Goal: Information Seeking & Learning: Learn about a topic

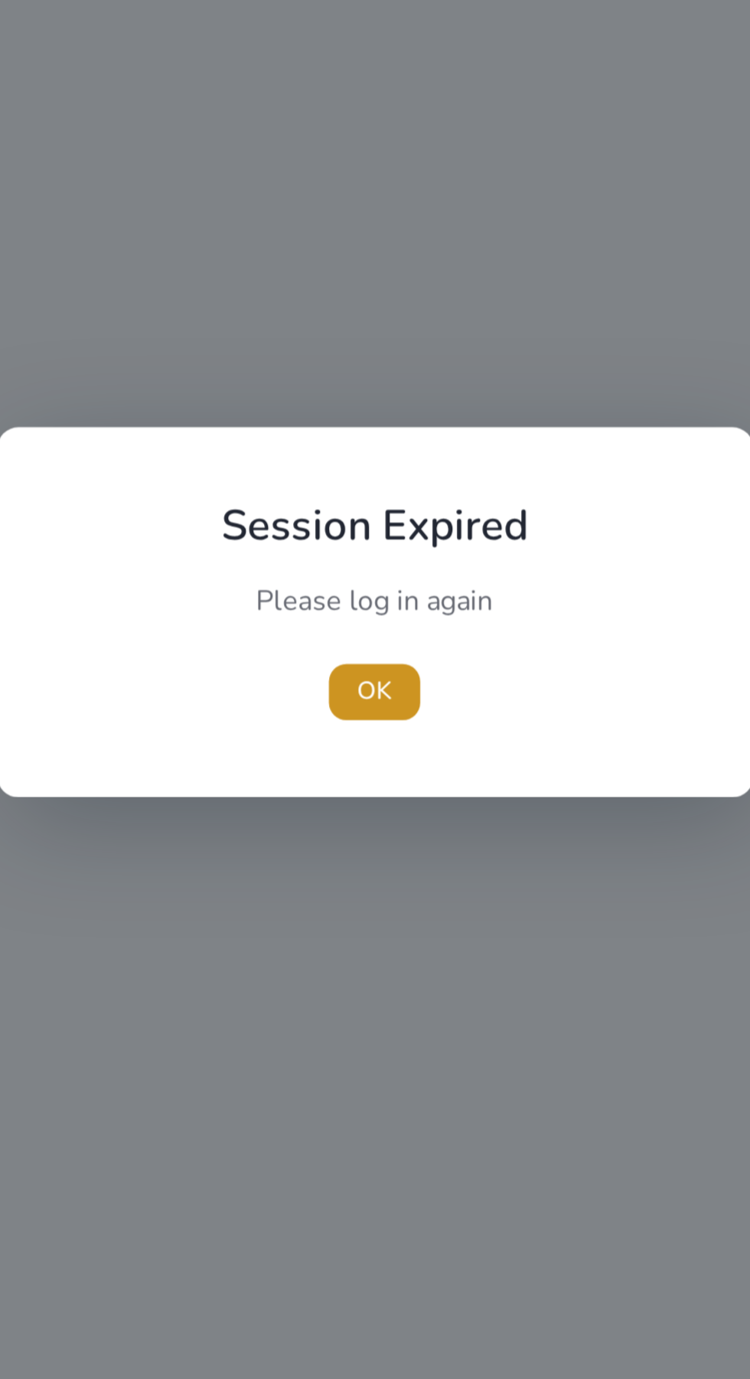
click at [373, 729] on span "OK" at bounding box center [374, 724] width 15 height 16
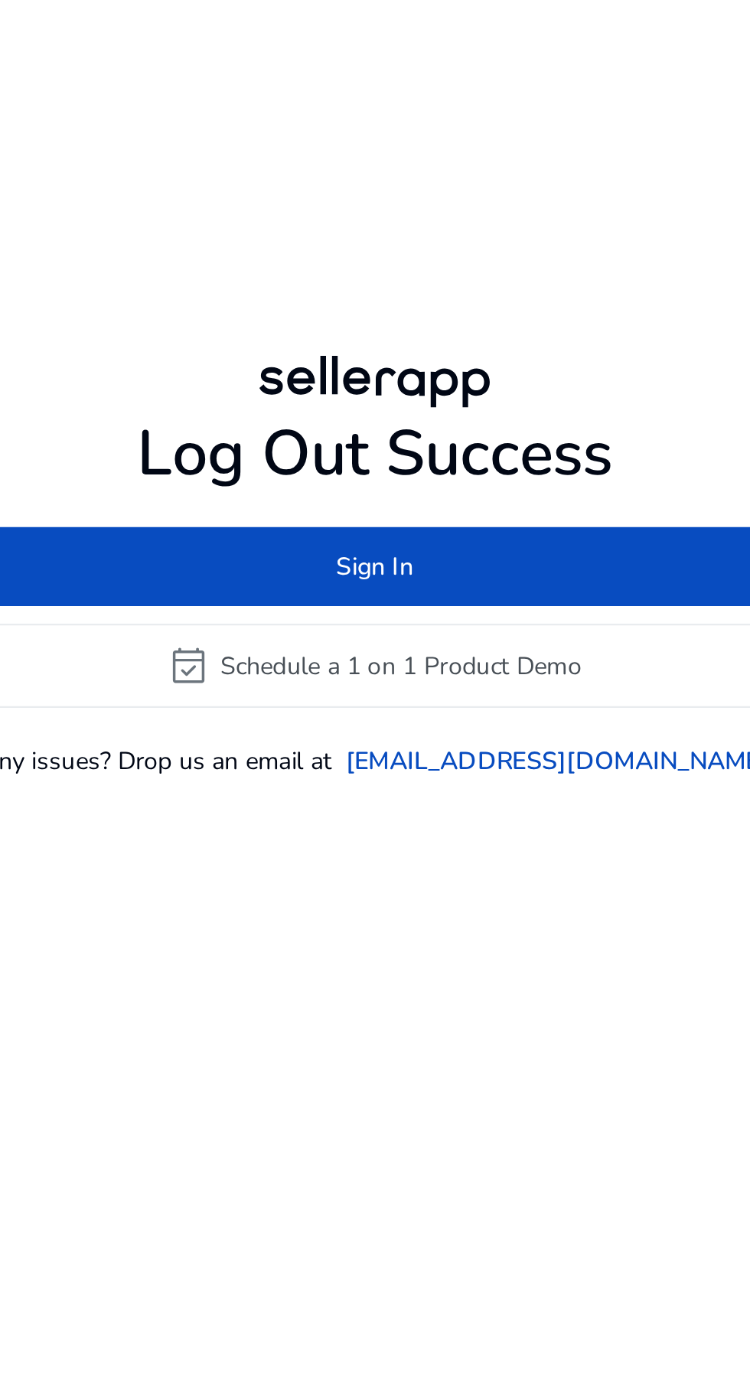
click at [458, 689] on span at bounding box center [376, 670] width 364 height 37
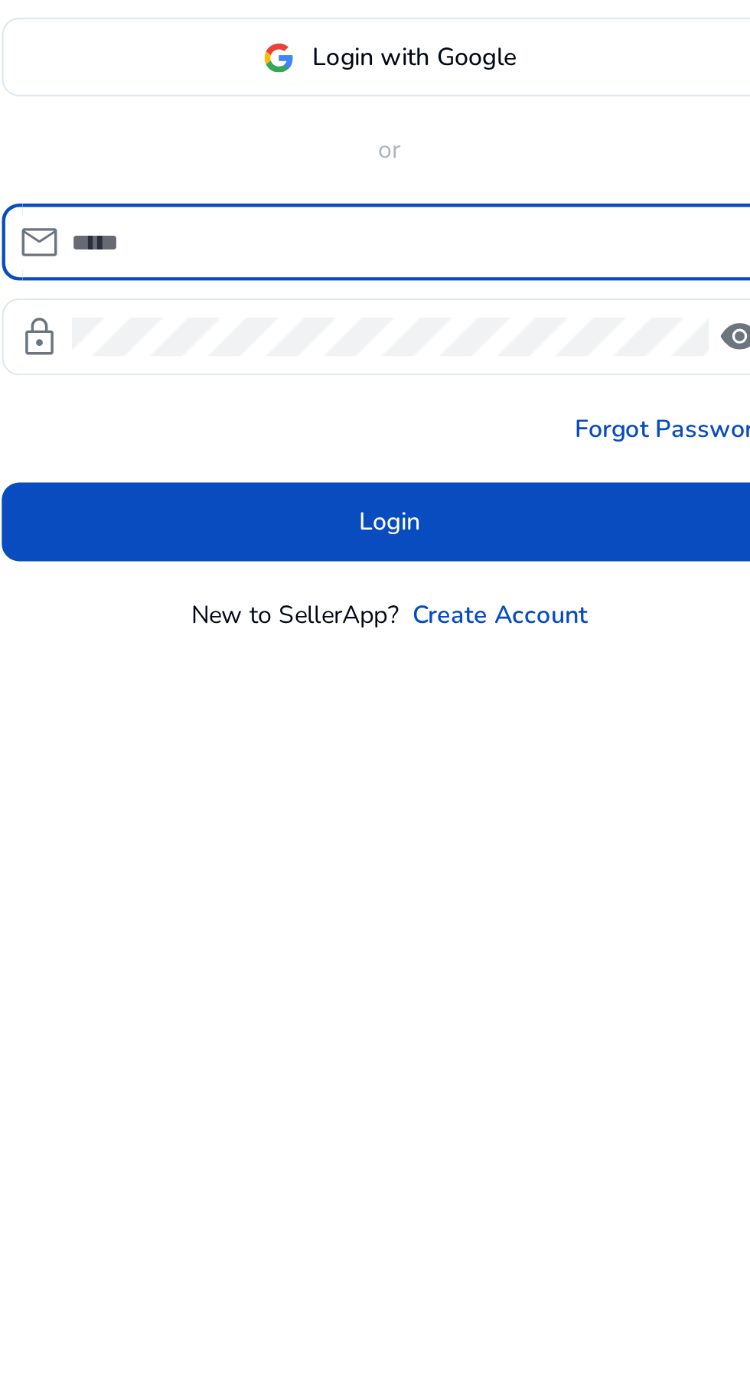
click at [451, 698] on input at bounding box center [384, 689] width 296 height 17
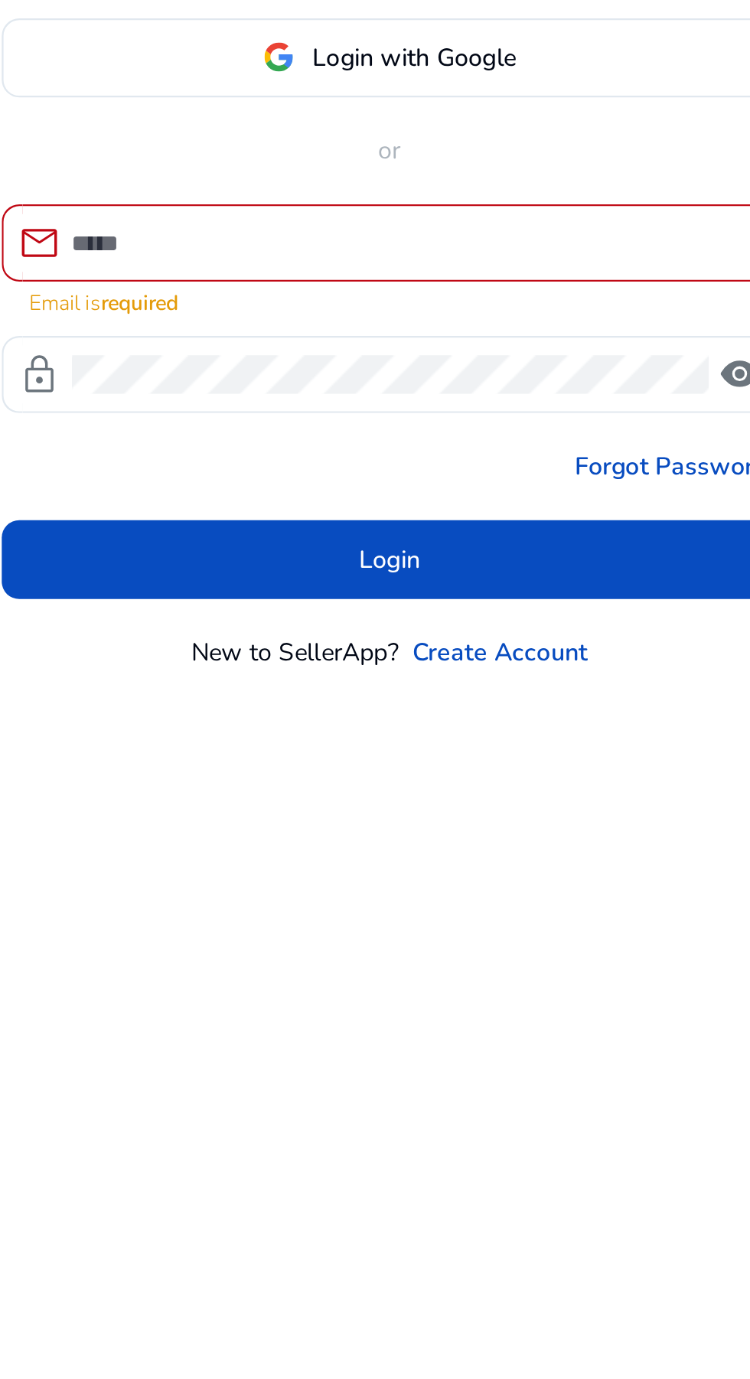
type input "**********"
click button "Login" at bounding box center [375, 820] width 339 height 34
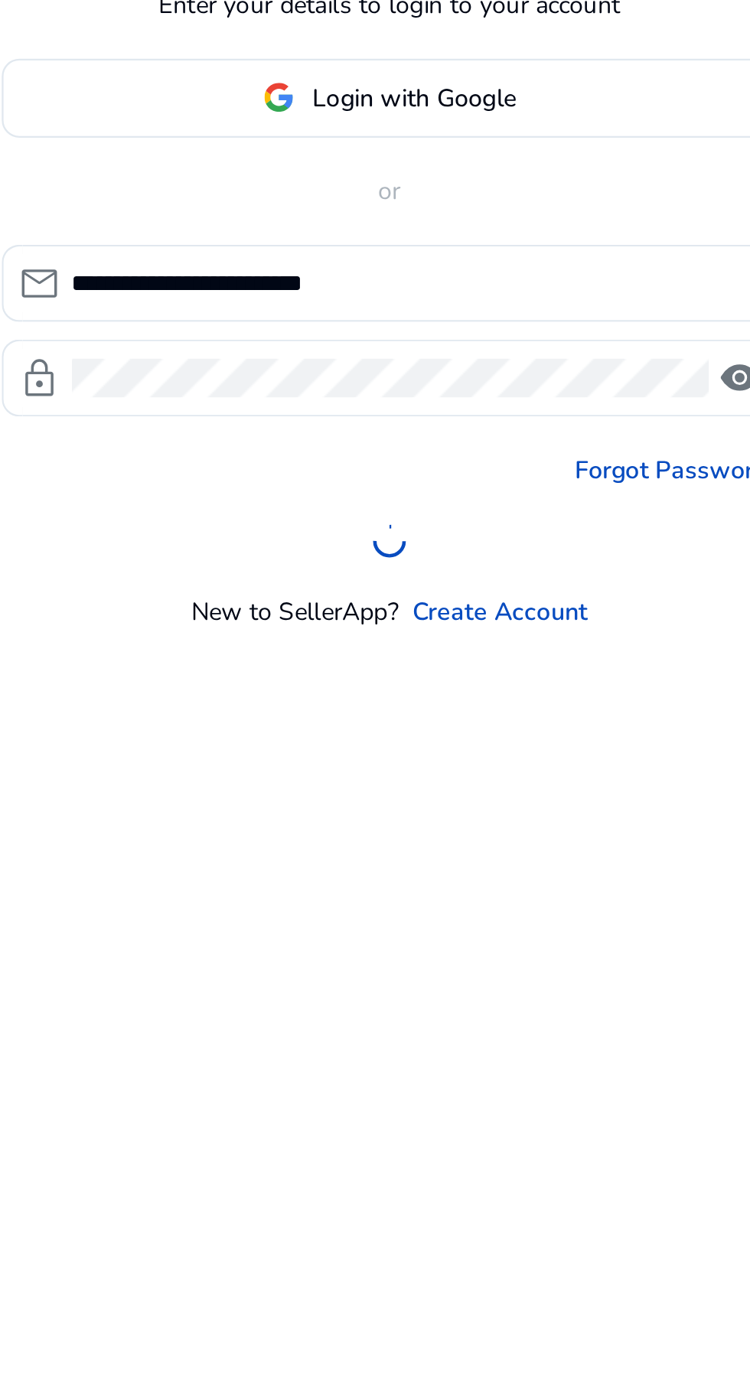
scroll to position [18, 0]
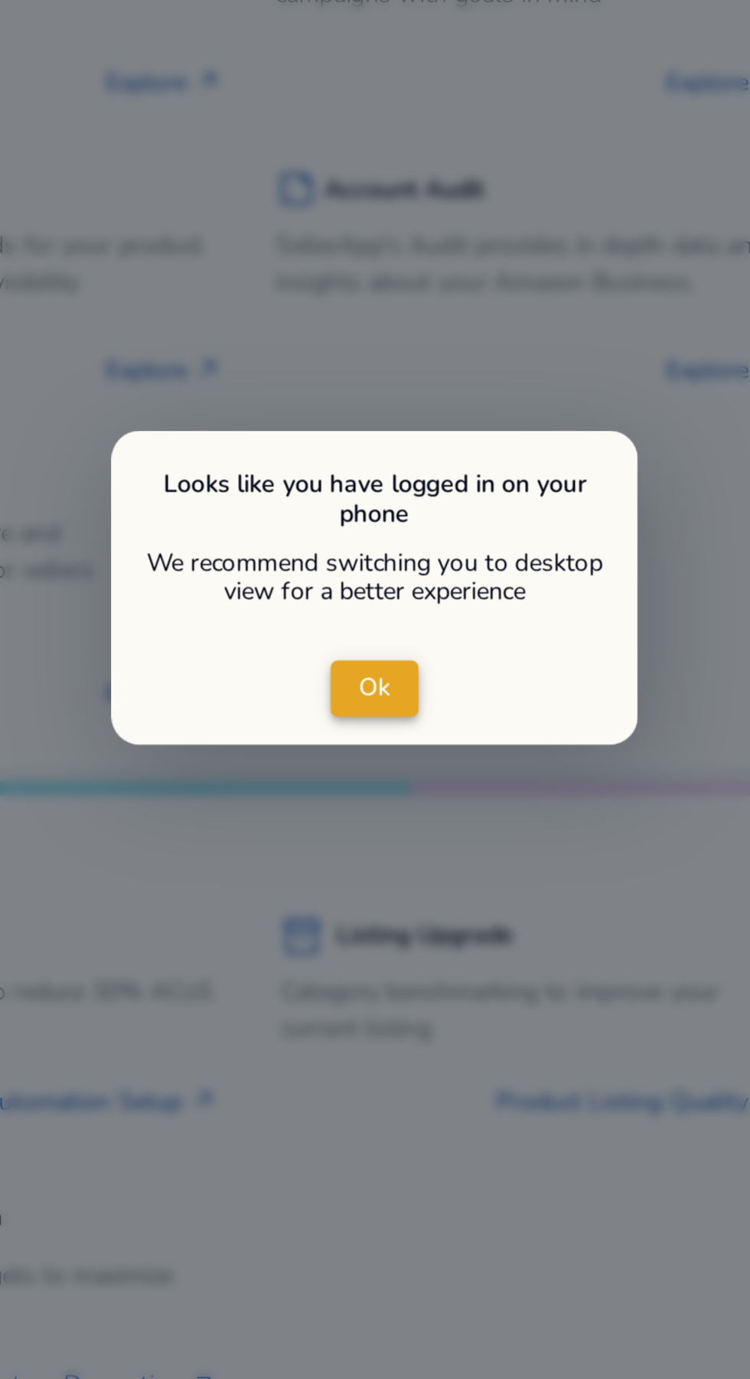
click at [380, 690] on span "Ok" at bounding box center [375, 687] width 14 height 16
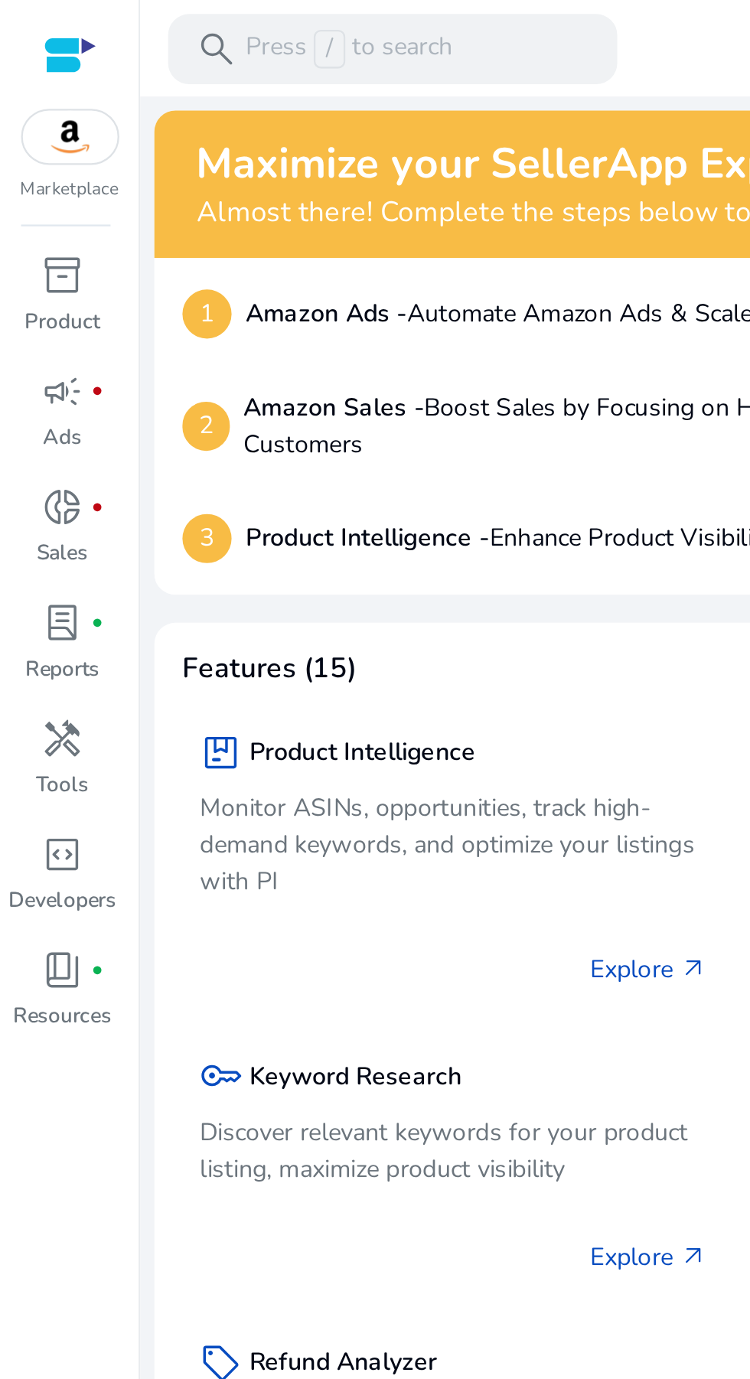
click at [121, 472] on h5 "Keyword Research" at bounding box center [155, 470] width 93 height 13
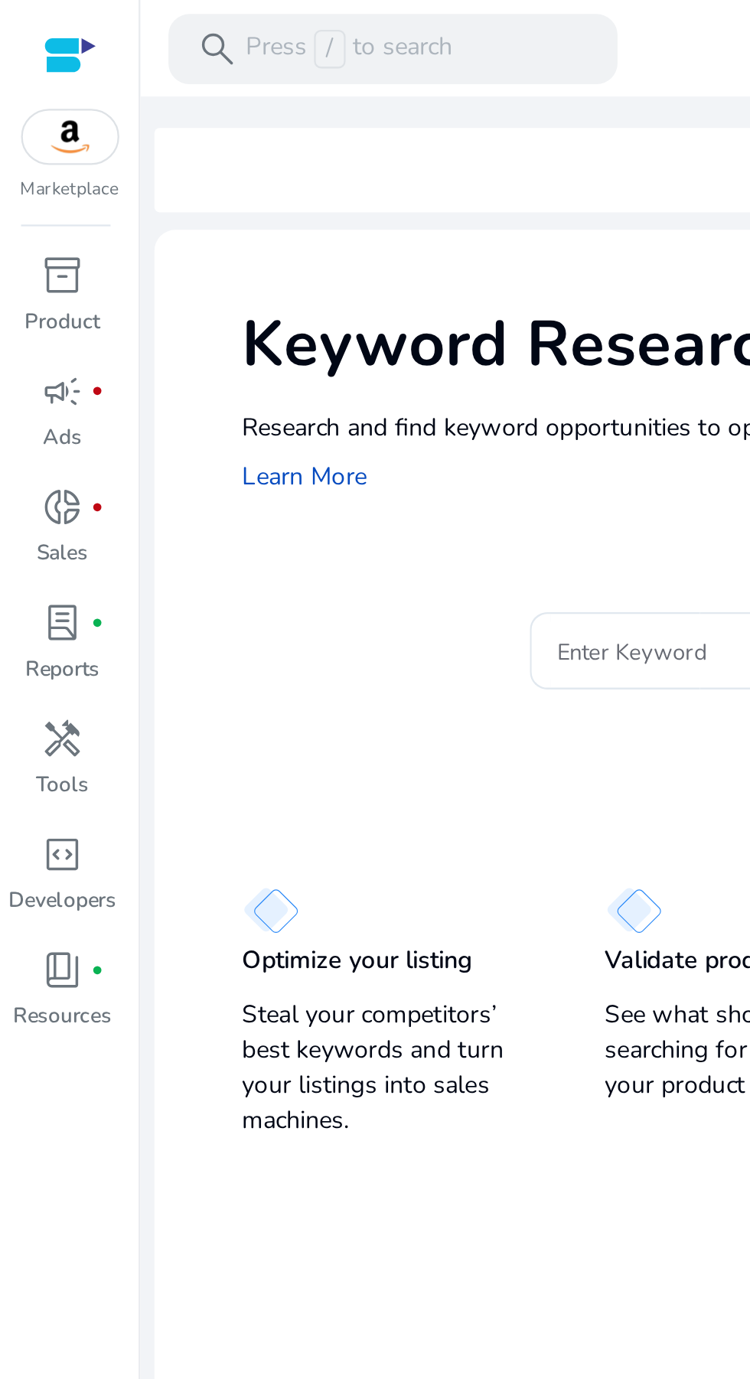
click at [277, 286] on input "Enter Keyword" at bounding box center [356, 284] width 226 height 17
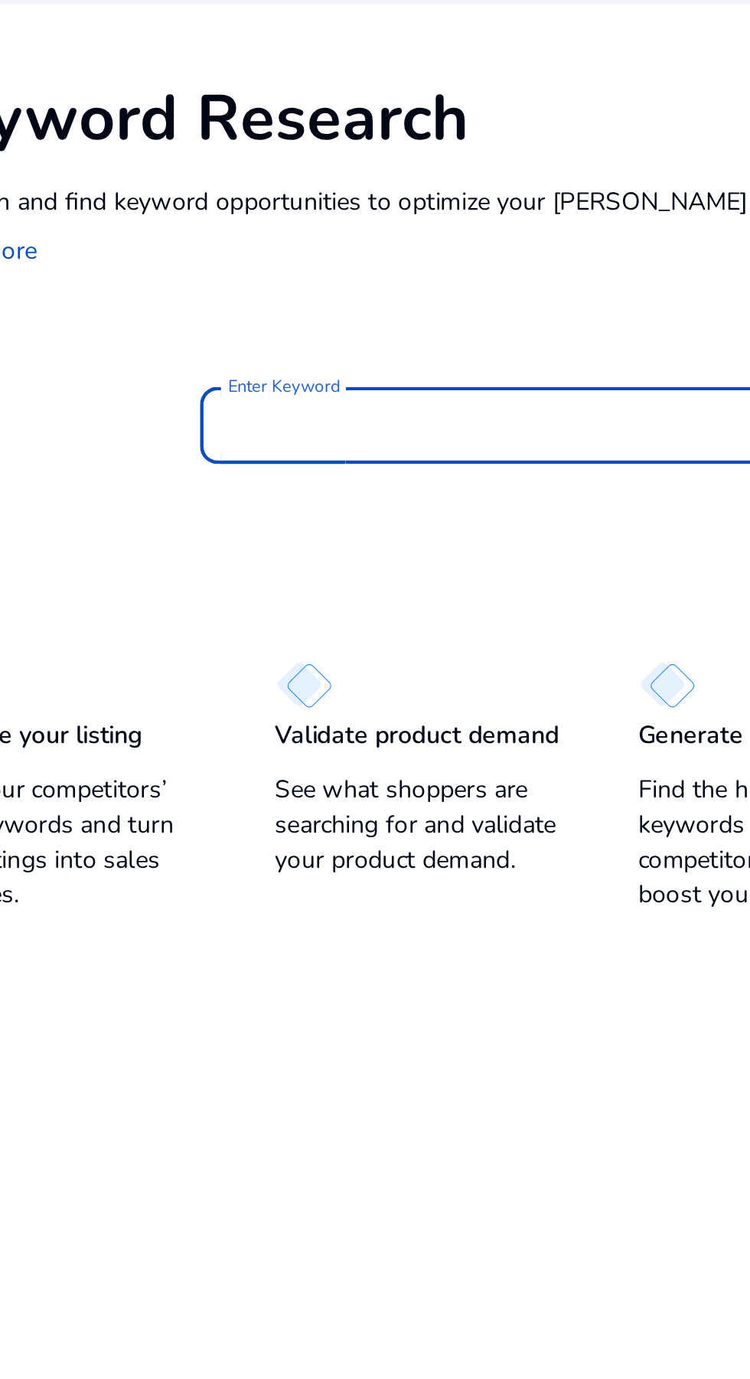
type input "*"
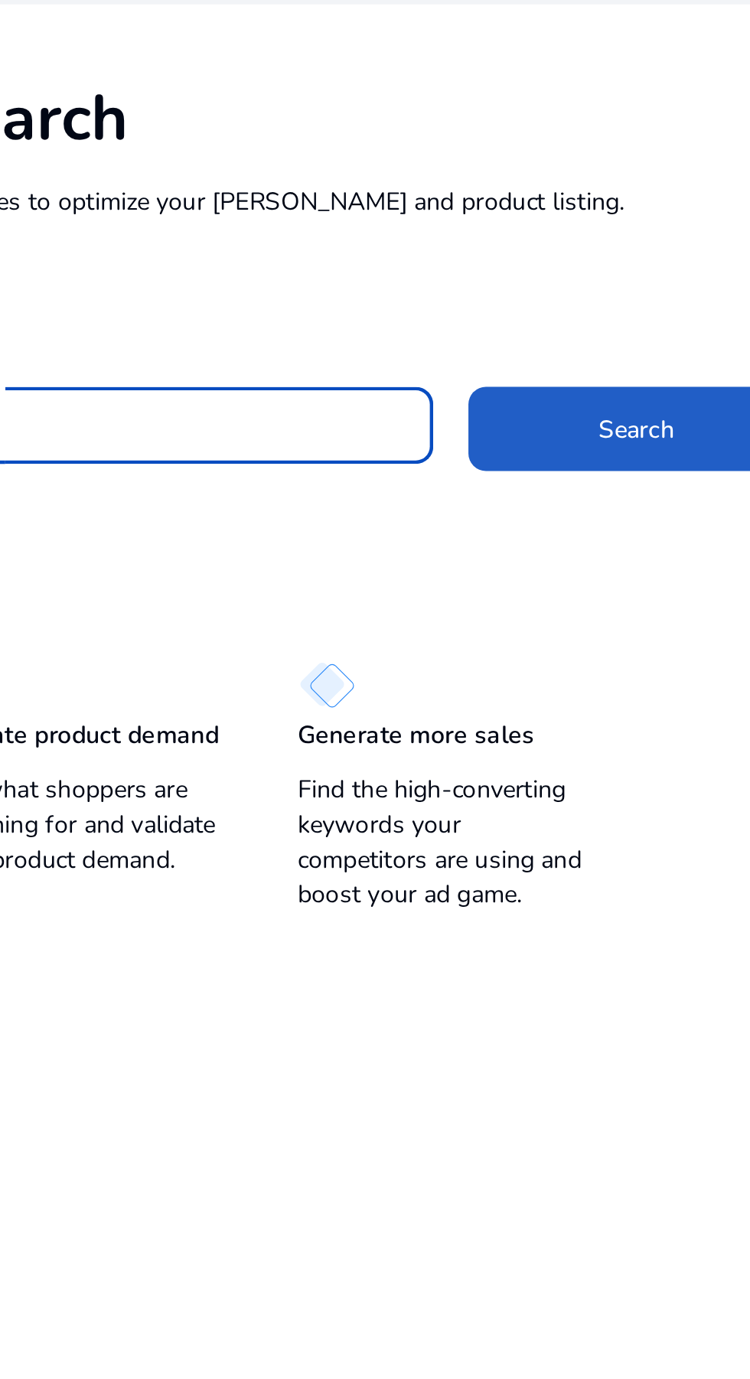
type input "**********"
click at [562, 284] on span "Search" at bounding box center [569, 286] width 33 height 16
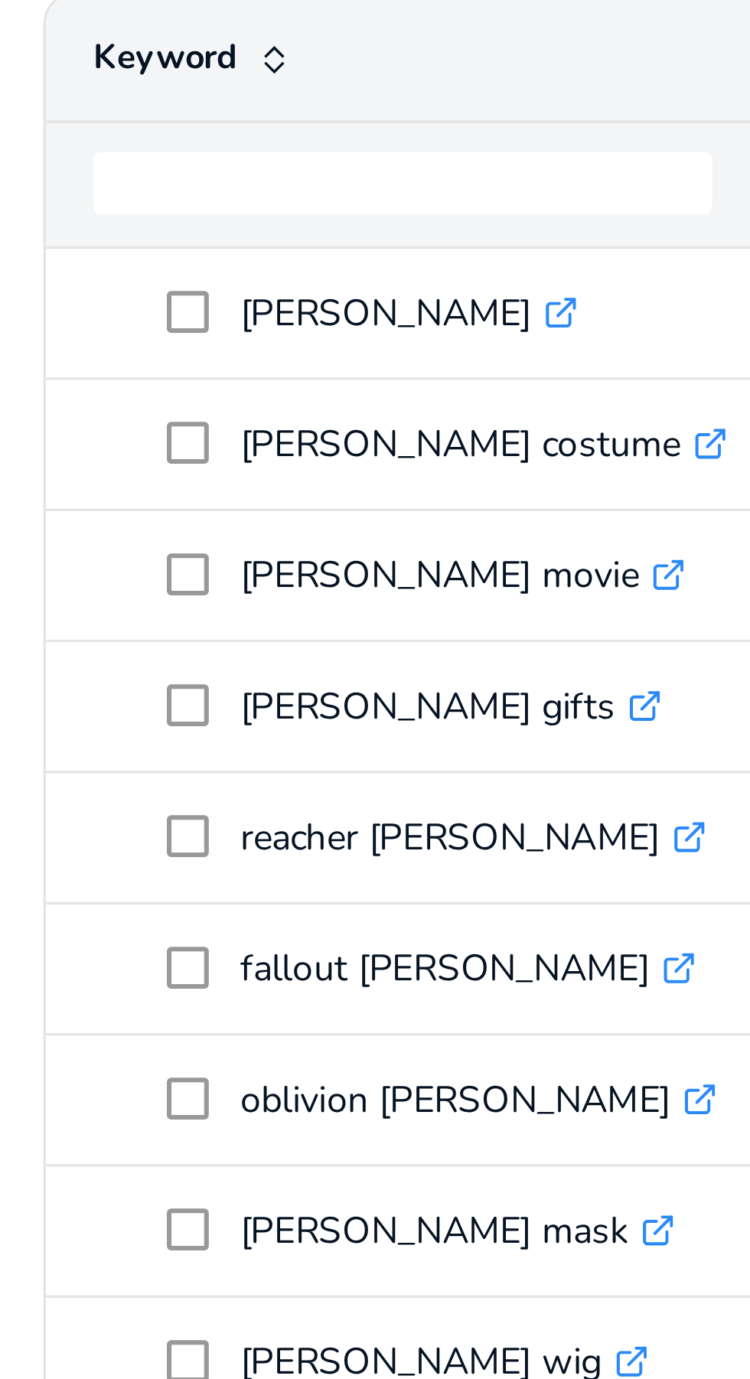
scroll to position [210, 0]
